Goal: Navigation & Orientation: Find specific page/section

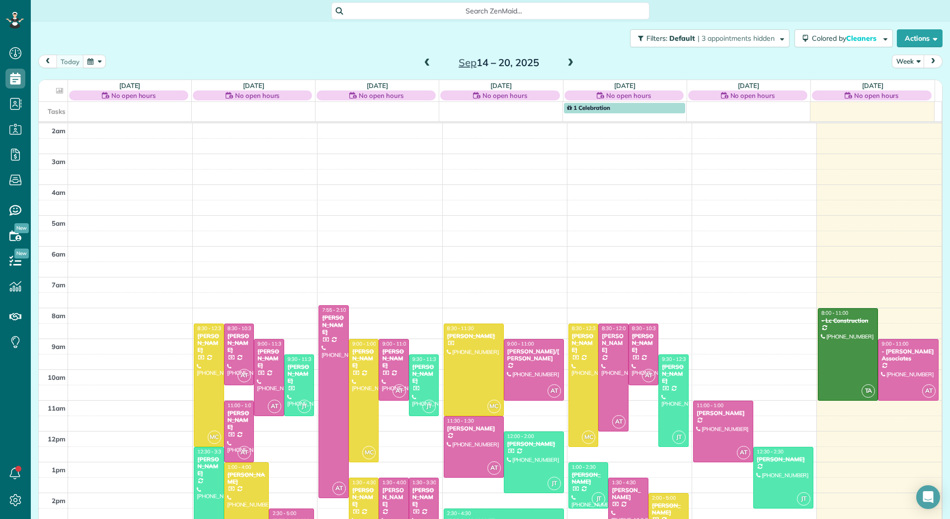
scroll to position [115, 0]
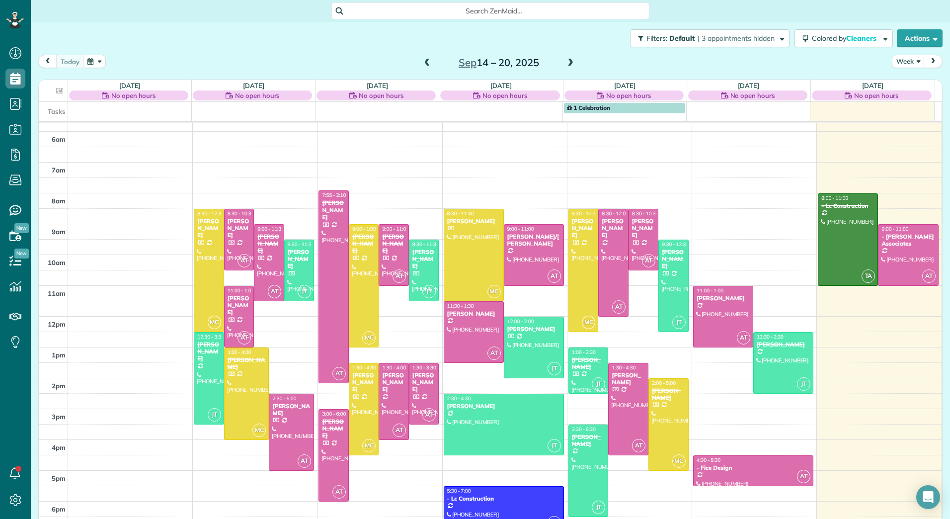
click at [568, 63] on span at bounding box center [570, 63] width 11 height 9
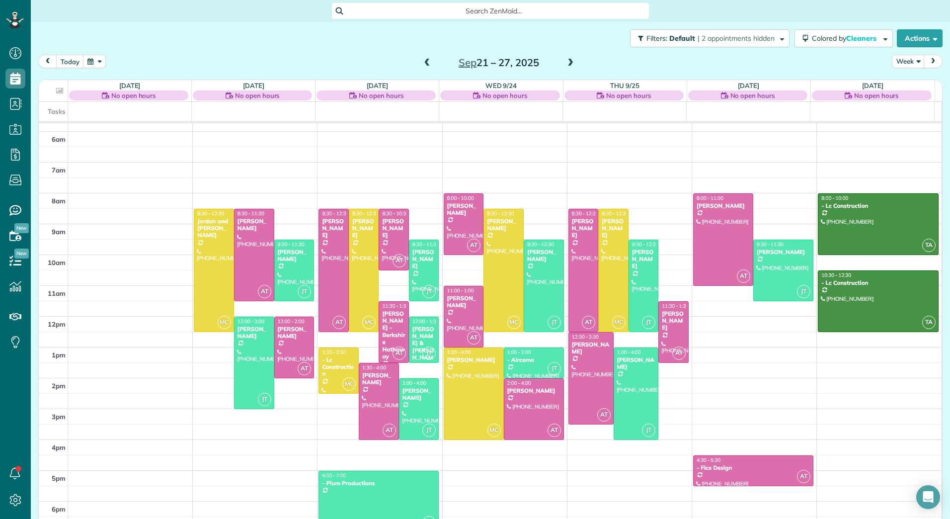
click at [568, 63] on span at bounding box center [570, 63] width 11 height 9
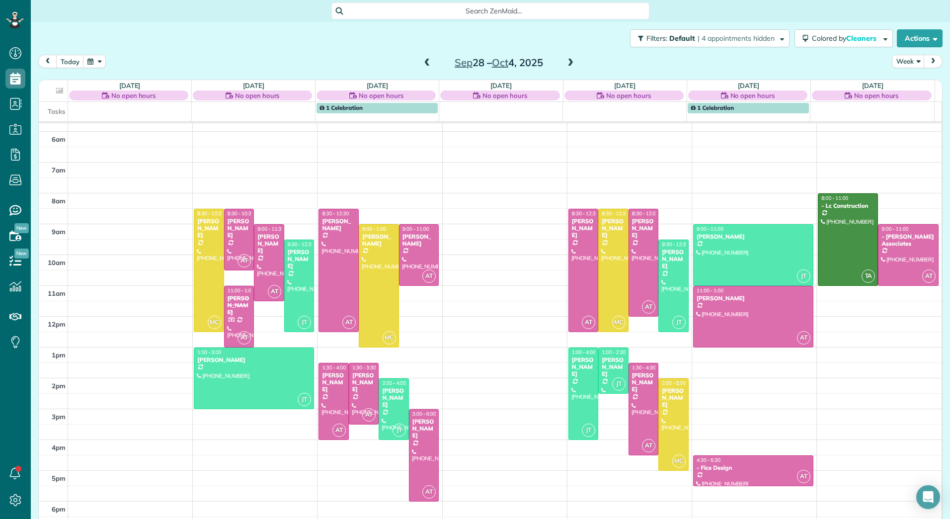
click at [568, 63] on span at bounding box center [570, 63] width 11 height 9
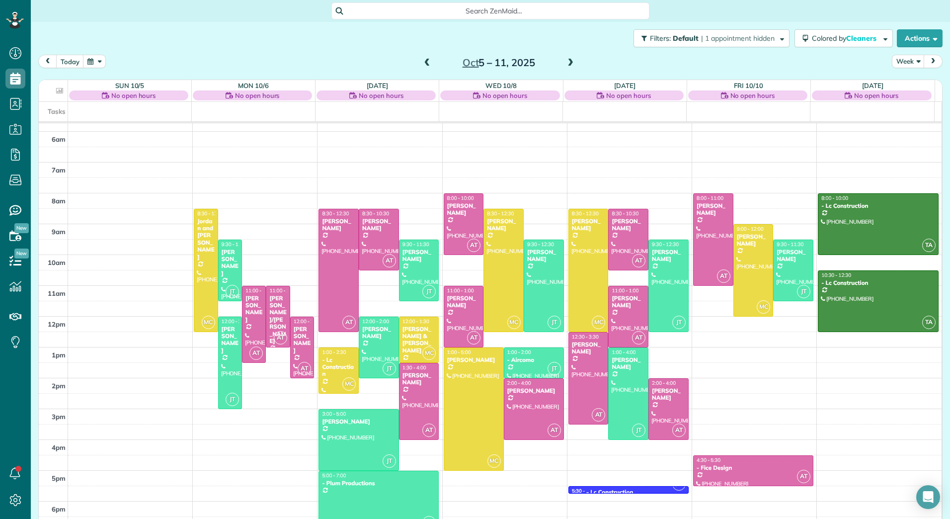
click at [568, 63] on span at bounding box center [570, 63] width 11 height 9
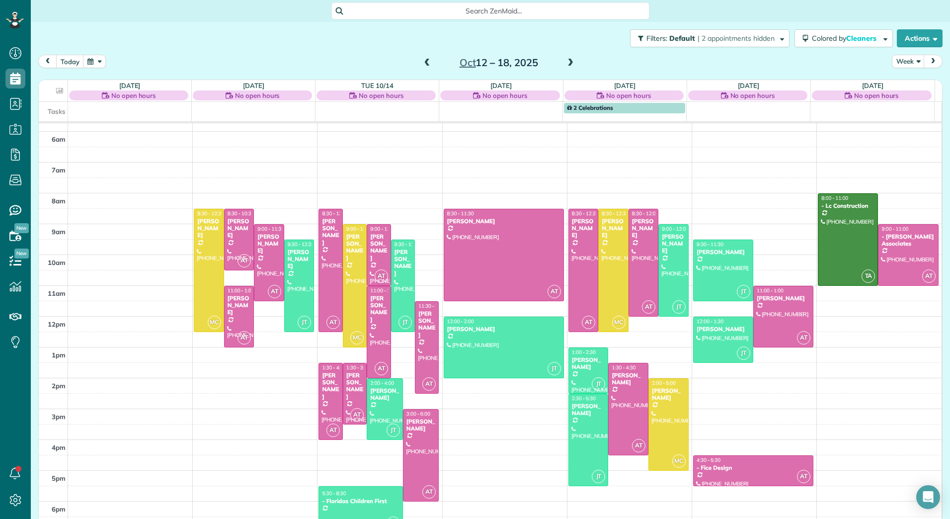
click at [568, 63] on span at bounding box center [570, 63] width 11 height 9
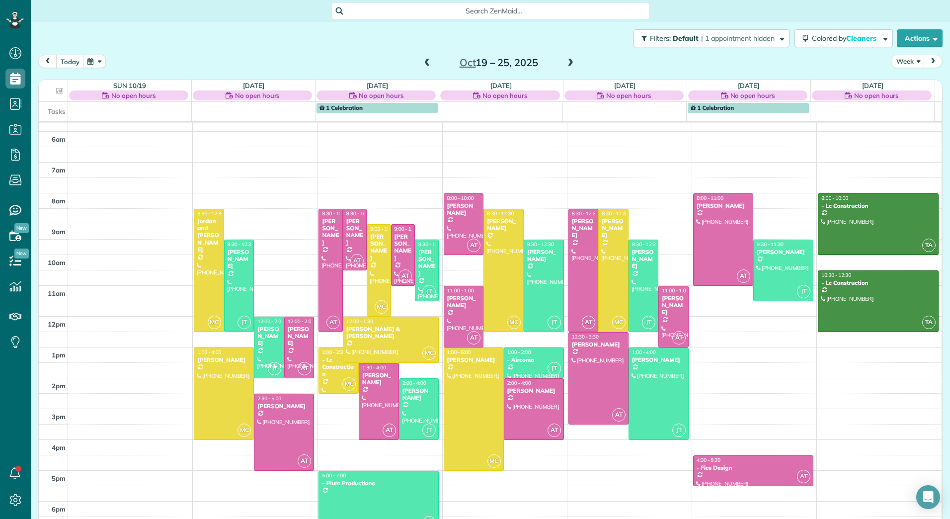
click at [568, 63] on span at bounding box center [570, 63] width 11 height 9
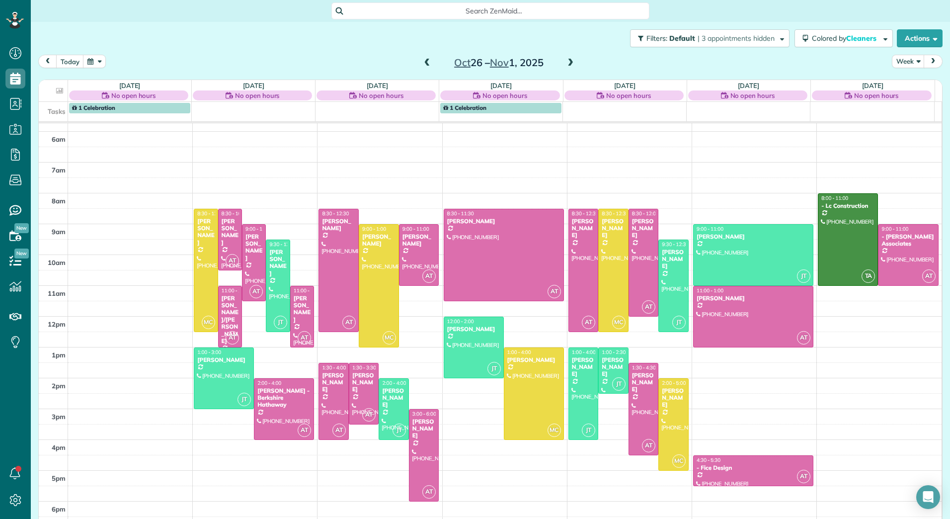
click at [568, 63] on span at bounding box center [570, 63] width 11 height 9
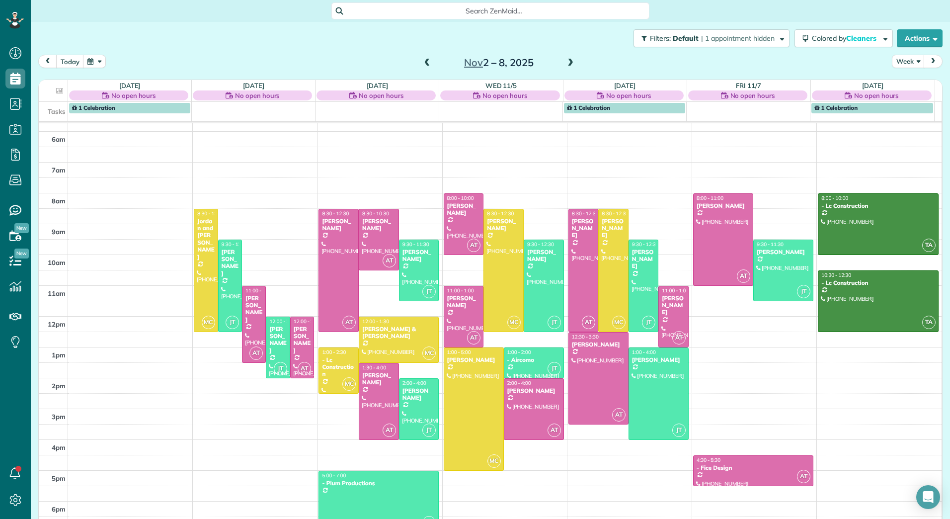
click at [568, 63] on span at bounding box center [570, 63] width 11 height 9
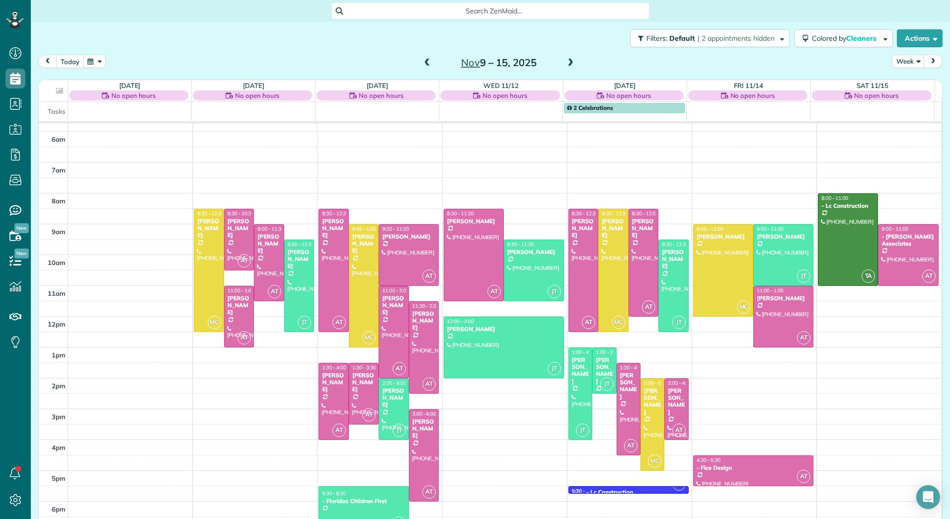
click at [422, 62] on span at bounding box center [427, 63] width 11 height 9
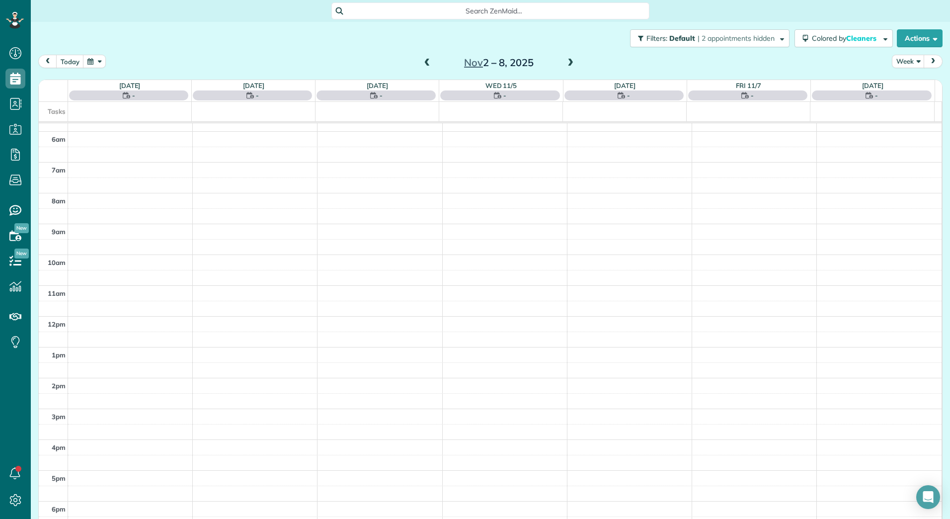
click at [422, 62] on span at bounding box center [427, 63] width 11 height 9
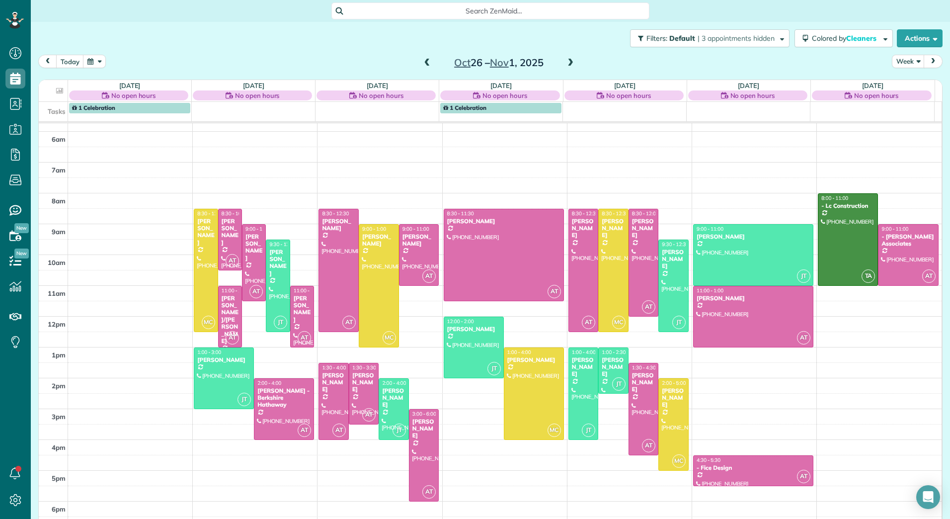
click at [422, 62] on span at bounding box center [427, 63] width 11 height 9
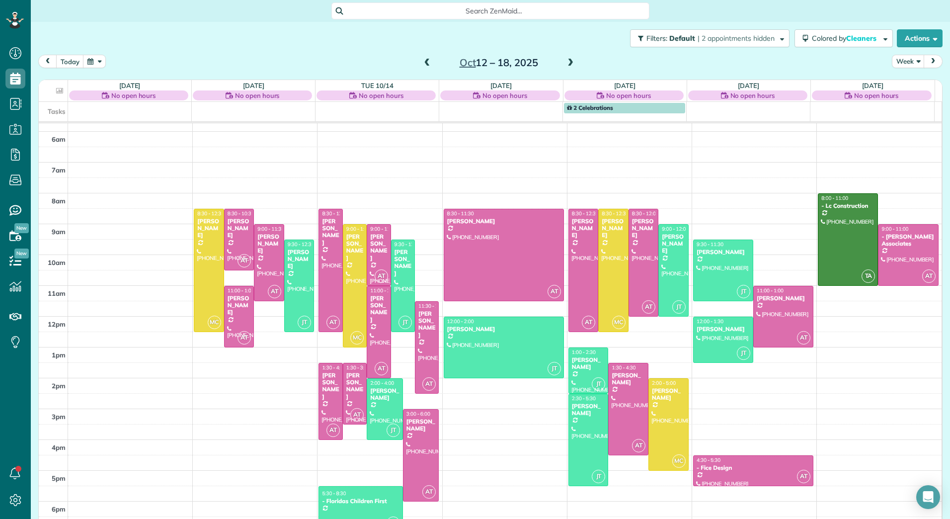
click at [422, 62] on span at bounding box center [427, 63] width 11 height 9
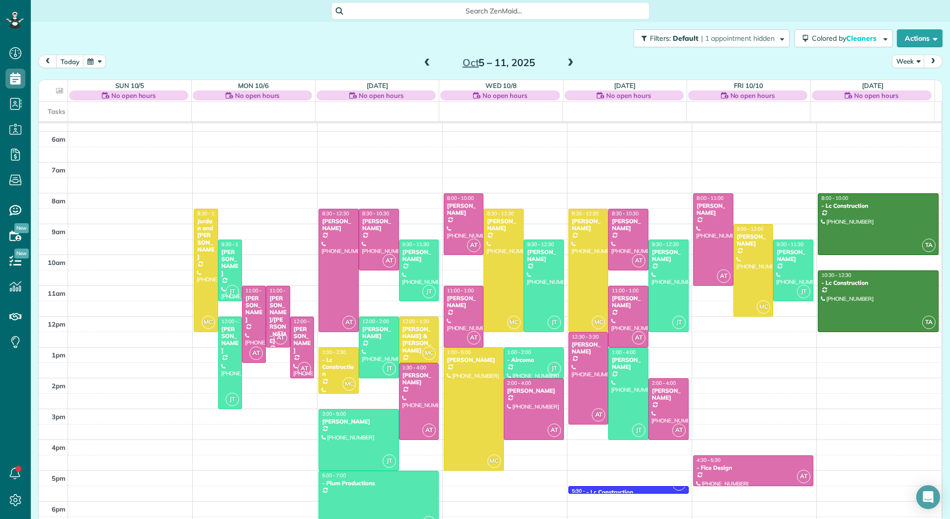
click at [422, 62] on span at bounding box center [427, 63] width 11 height 9
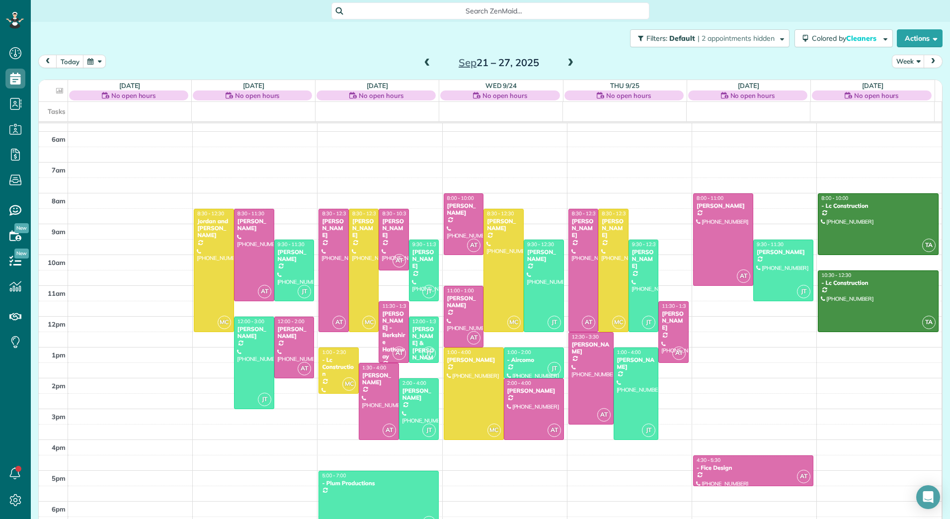
click at [422, 62] on span at bounding box center [427, 63] width 11 height 9
